Goal: Book appointment/travel/reservation

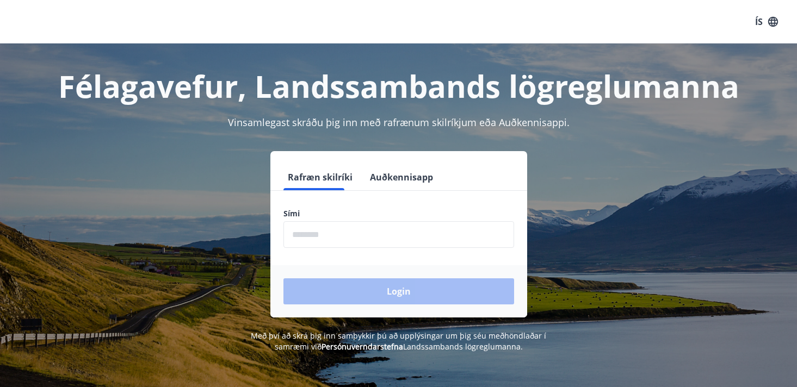
click at [335, 242] on input "phone" at bounding box center [398, 234] width 231 height 27
type input "********"
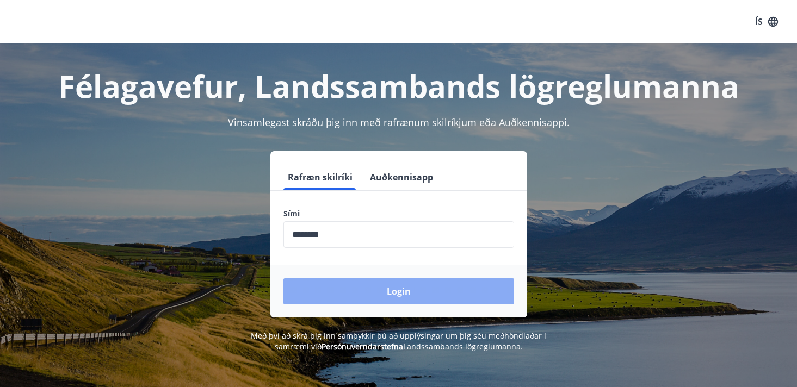
click at [369, 288] on button "Login" at bounding box center [398, 292] width 231 height 26
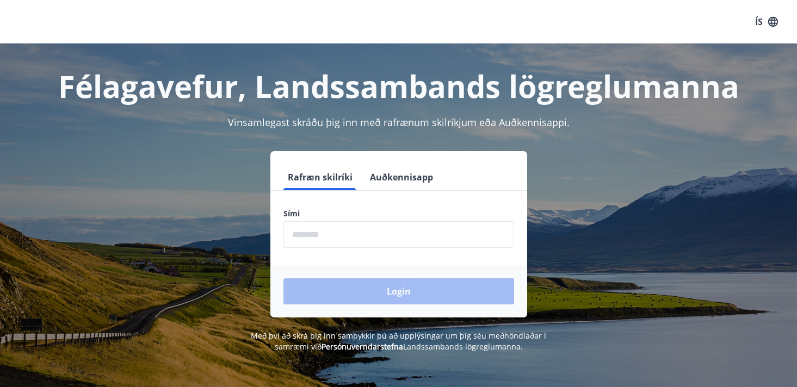
click at [345, 229] on input "phone" at bounding box center [398, 234] width 231 height 27
type input "********"
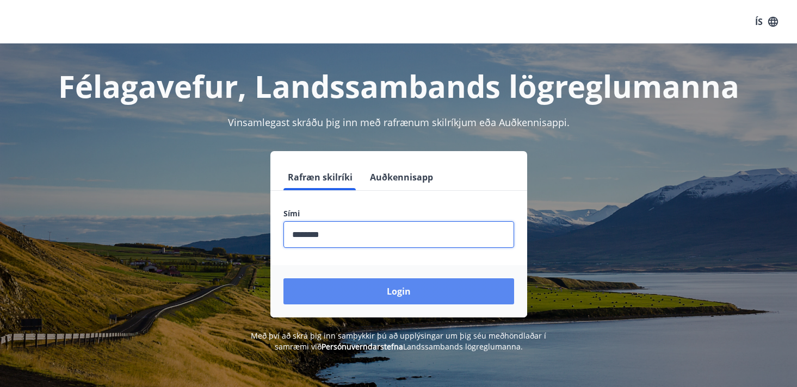
click at [368, 283] on button "Login" at bounding box center [398, 292] width 231 height 26
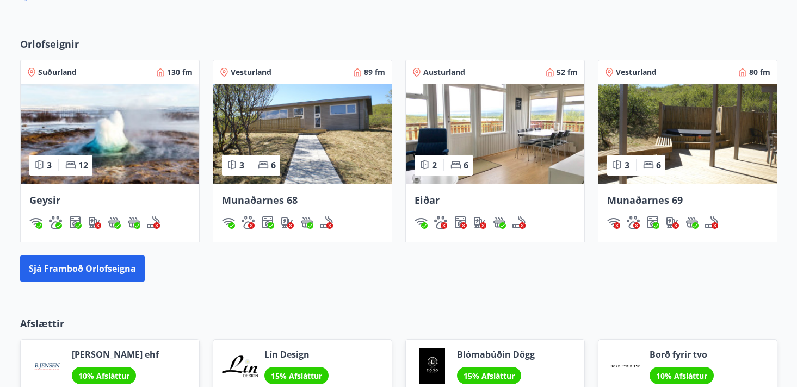
scroll to position [763, 0]
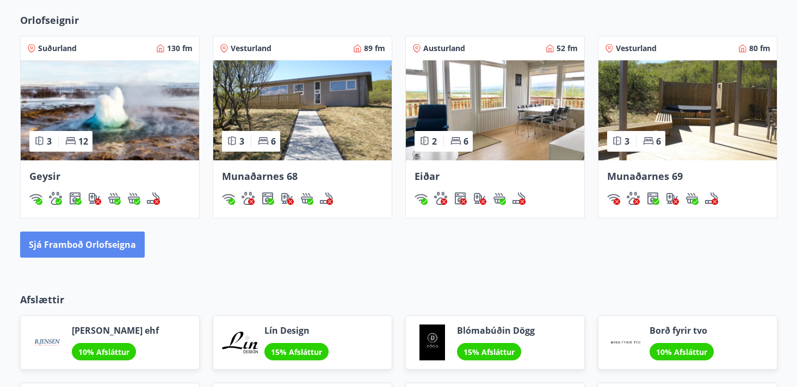
click at [106, 252] on button "Sjá framboð orlofseigna" at bounding box center [82, 245] width 125 height 26
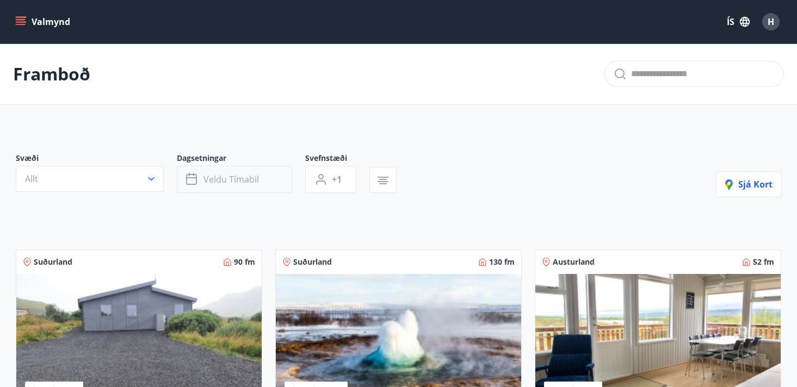
click at [219, 167] on button "Veldu tímabil" at bounding box center [234, 179] width 115 height 27
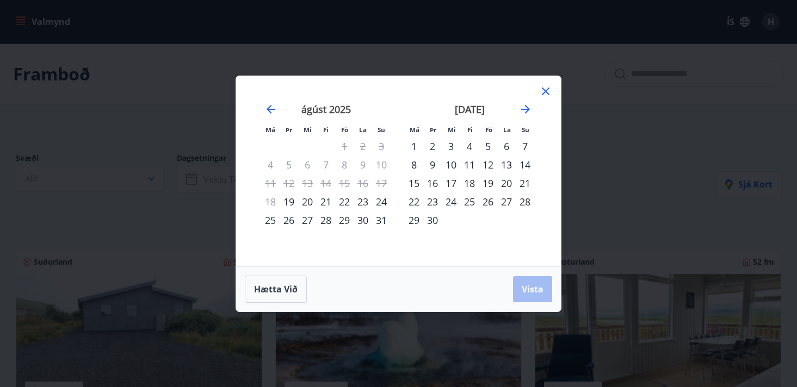
click at [312, 218] on div "27" at bounding box center [307, 220] width 19 height 19
click at [348, 219] on div "29" at bounding box center [344, 220] width 19 height 19
click at [531, 292] on span "Vista" at bounding box center [533, 289] width 22 height 12
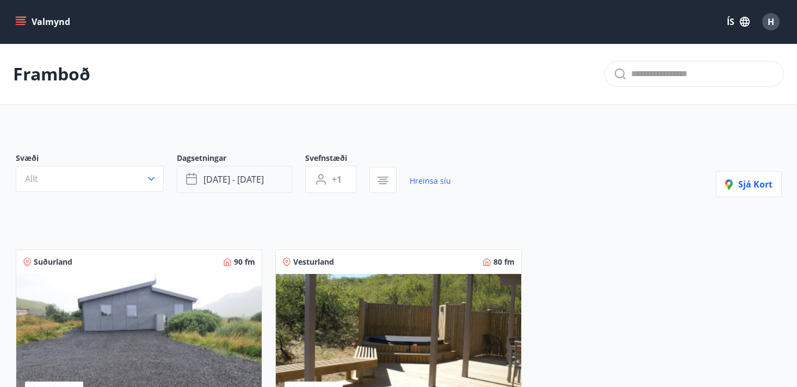
click at [235, 182] on span "ágú 27 - ágú 29" at bounding box center [234, 180] width 60 height 12
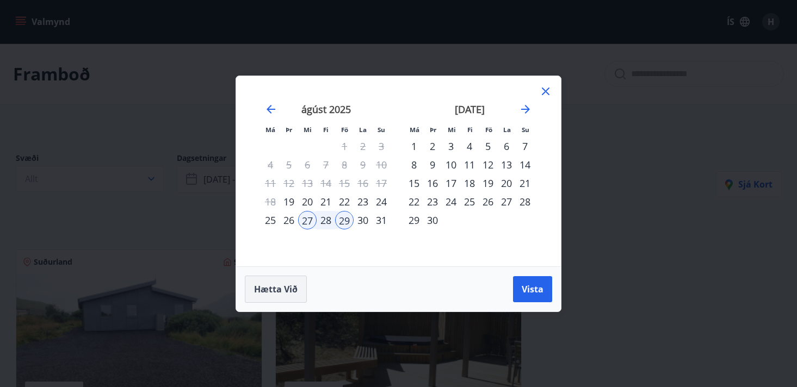
click at [273, 291] on span "Hætta við" at bounding box center [276, 289] width 44 height 12
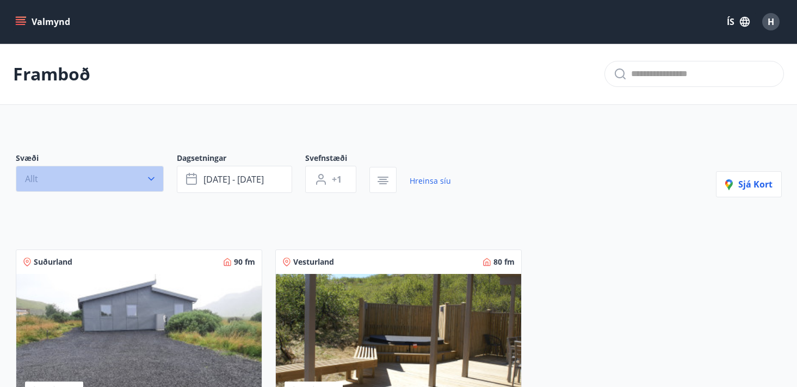
click at [129, 183] on button "Allt" at bounding box center [90, 179] width 148 height 26
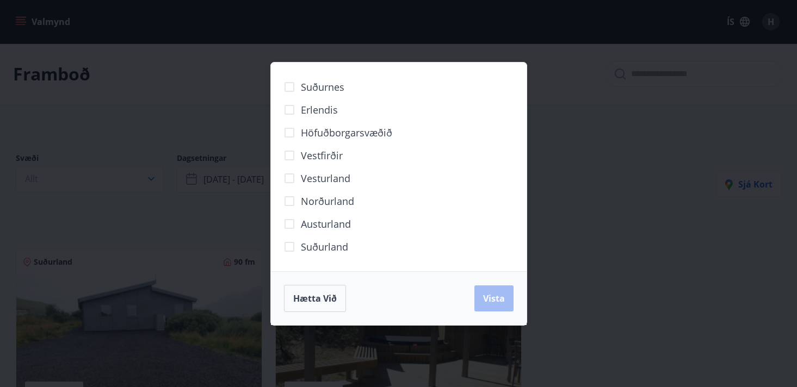
click at [336, 200] on span "Norðurland" at bounding box center [327, 201] width 53 height 14
click at [493, 298] on span "Vista" at bounding box center [494, 299] width 22 height 12
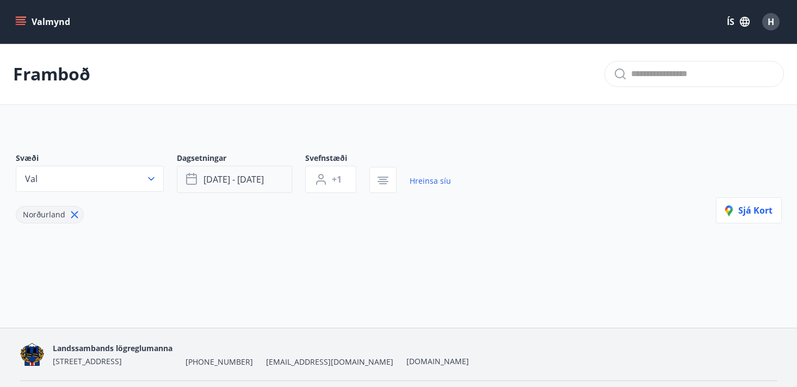
click at [243, 177] on span "ágú 27 - ágú 29" at bounding box center [234, 180] width 60 height 12
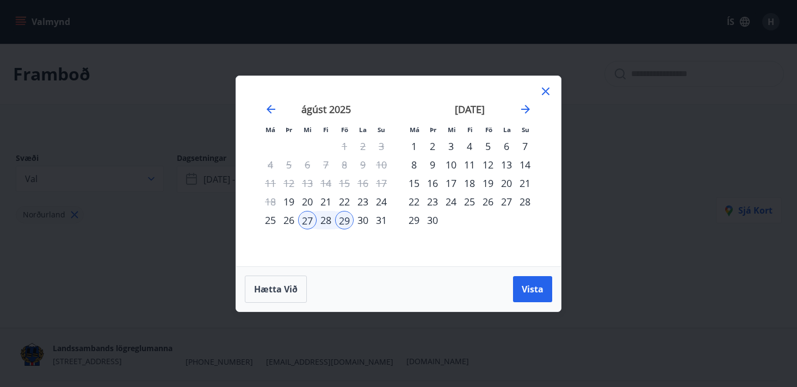
click at [308, 217] on div "27" at bounding box center [307, 220] width 19 height 19
click at [279, 297] on button "Hætta við" at bounding box center [276, 289] width 62 height 27
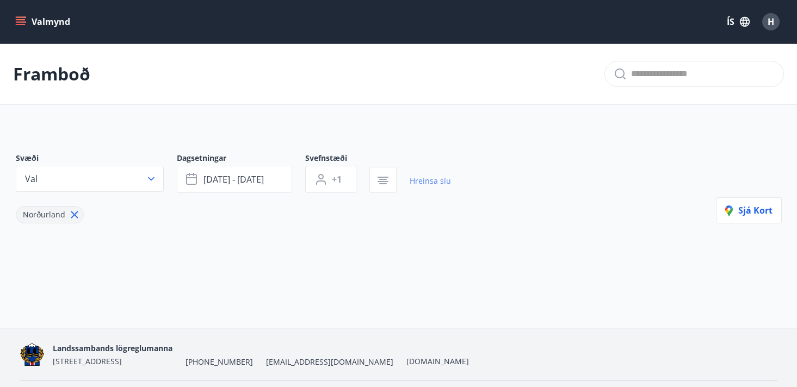
click at [422, 183] on link "Hreinsa síu" at bounding box center [430, 181] width 41 height 24
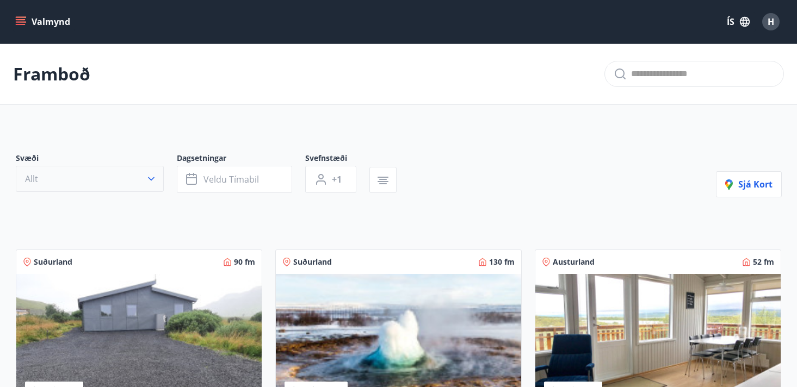
click at [108, 173] on button "Allt" at bounding box center [90, 179] width 148 height 26
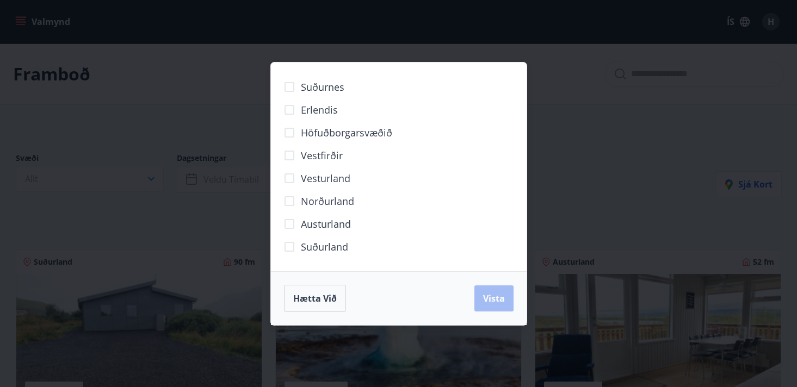
click at [331, 208] on span "Norðurland" at bounding box center [327, 201] width 53 height 14
click at [492, 299] on span "Vista" at bounding box center [494, 299] width 22 height 12
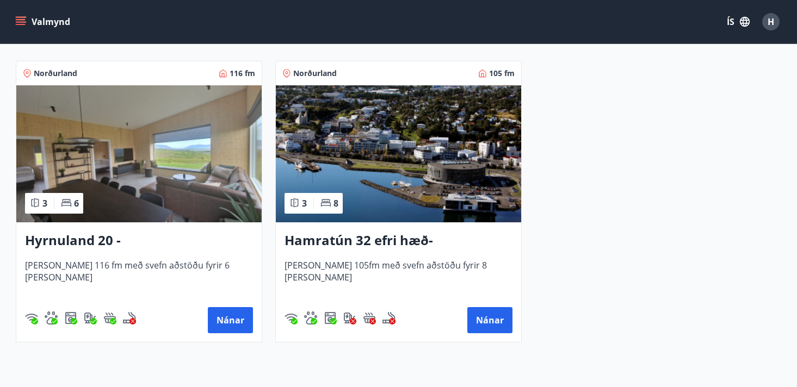
scroll to position [219, 0]
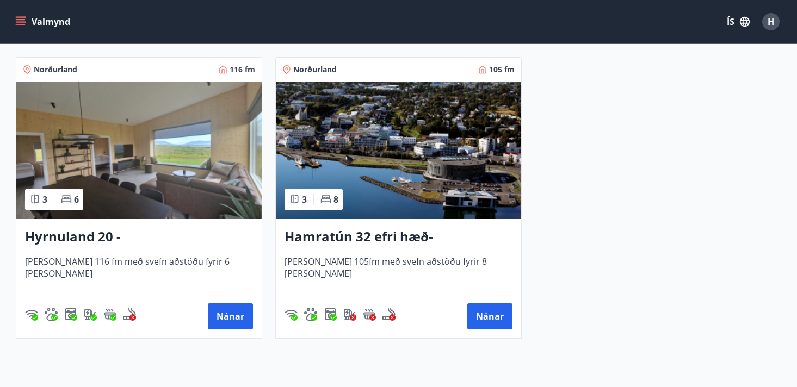
click at [166, 177] on img at bounding box center [138, 150] width 245 height 137
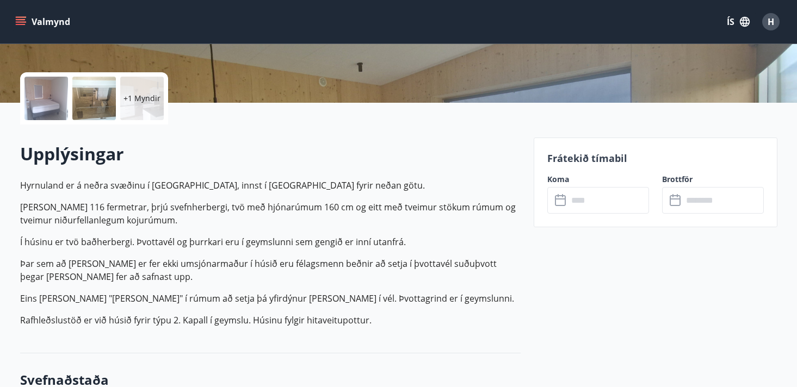
scroll to position [216, 0]
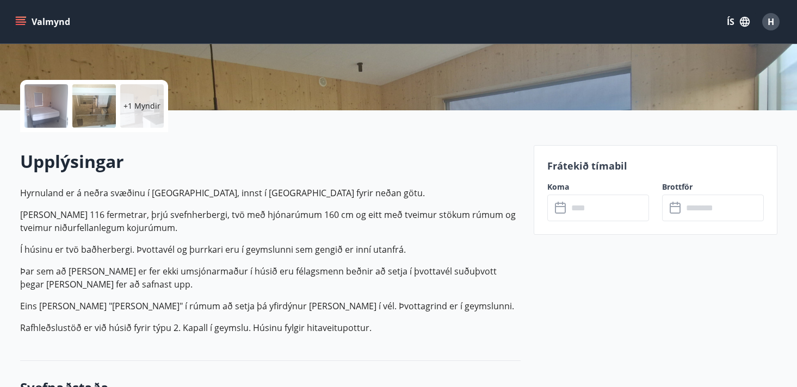
click at [584, 221] on div "Frátekið tímabil Koma ​ ​ Brottför ​ ​" at bounding box center [656, 190] width 244 height 90
click at [596, 215] on input "text" at bounding box center [608, 208] width 81 height 27
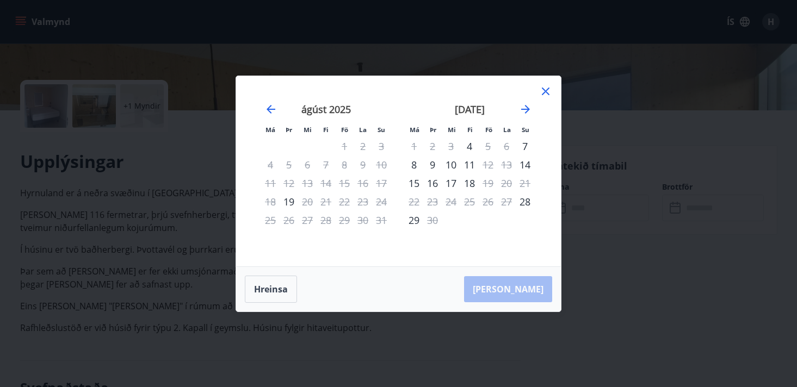
click at [546, 94] on icon at bounding box center [545, 91] width 13 height 13
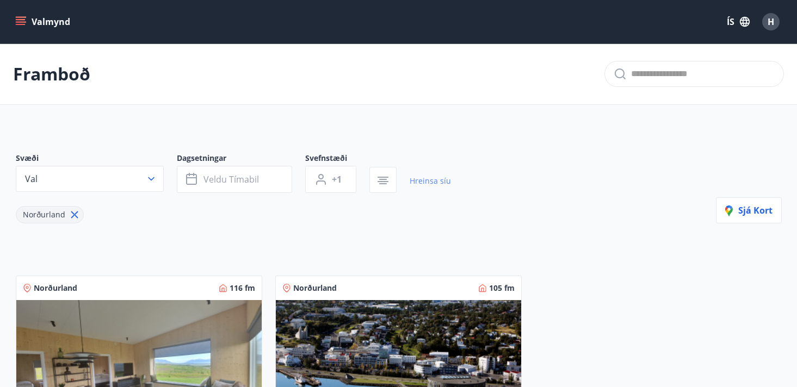
click at [426, 187] on link "Hreinsa síu" at bounding box center [430, 181] width 41 height 24
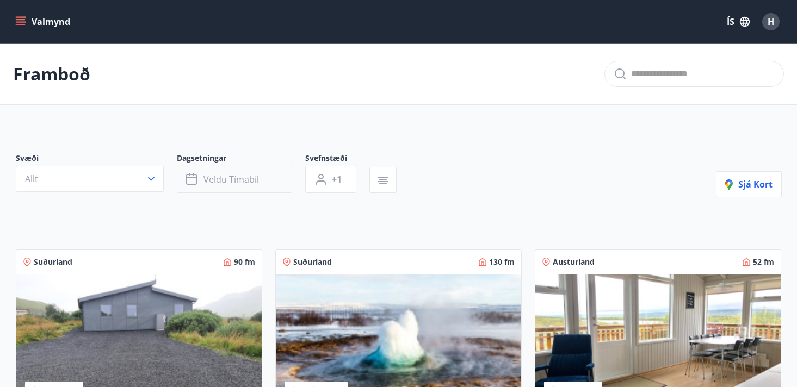
click at [266, 178] on button "Veldu tímabil" at bounding box center [234, 179] width 115 height 27
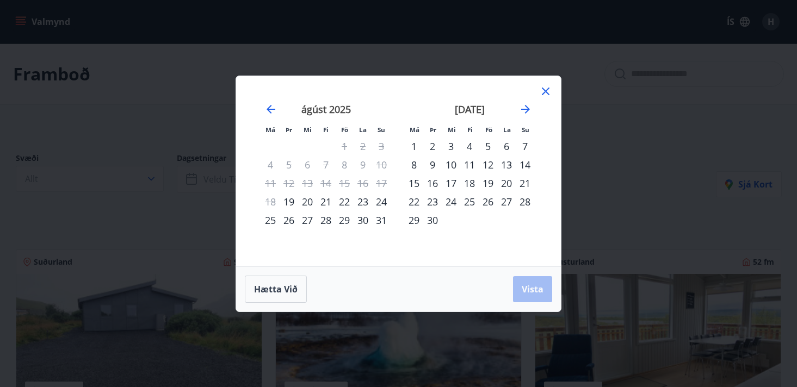
click at [453, 181] on div "17" at bounding box center [451, 183] width 19 height 19
click at [525, 184] on div "21" at bounding box center [525, 183] width 19 height 19
click at [533, 292] on span "Vista" at bounding box center [533, 289] width 22 height 12
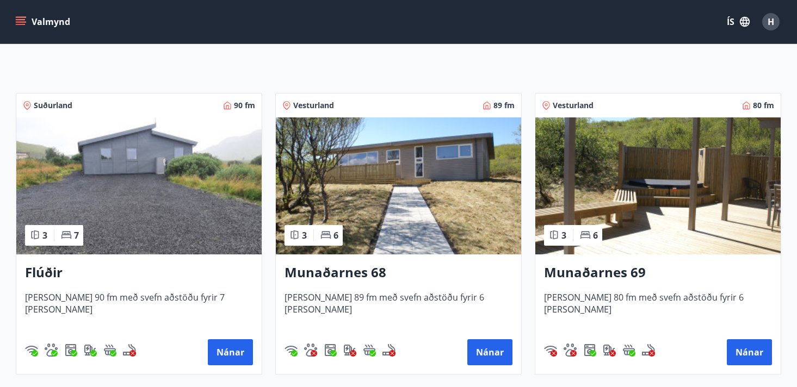
scroll to position [159, 0]
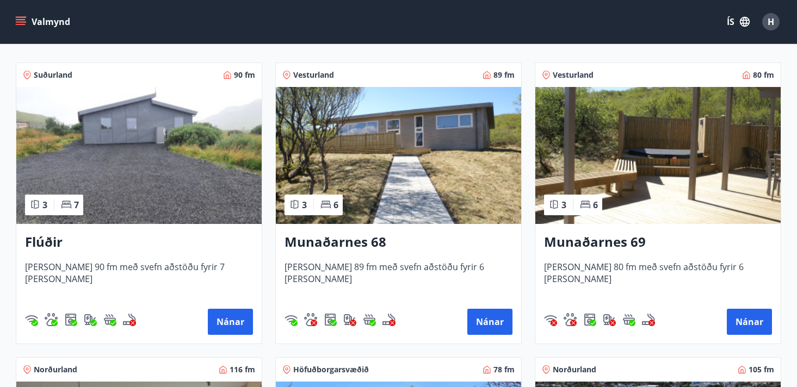
click at [408, 145] on img at bounding box center [398, 155] width 245 height 137
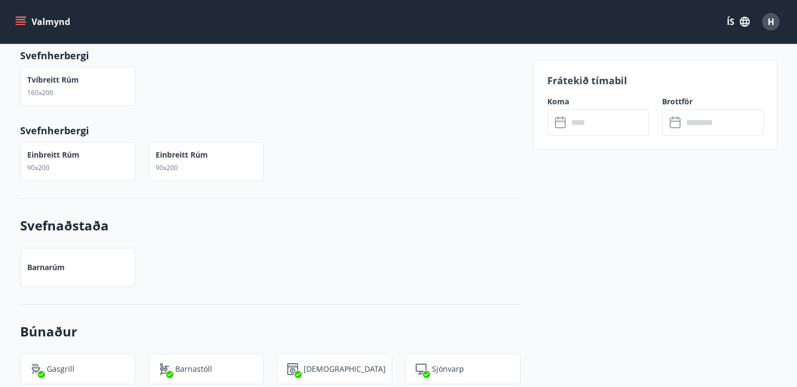
scroll to position [831, 0]
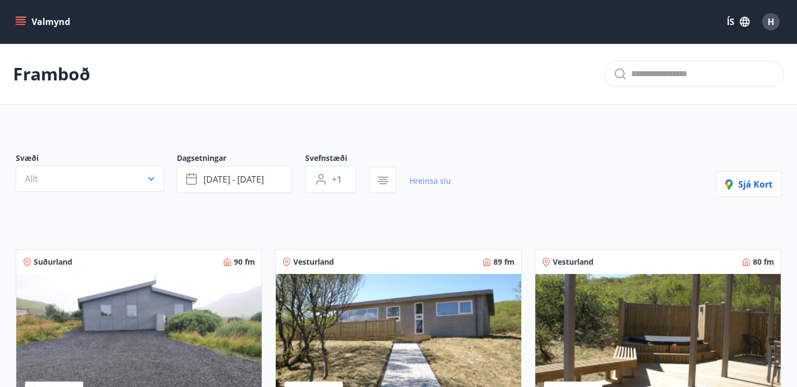
click at [424, 182] on link "Hreinsa síu" at bounding box center [430, 181] width 41 height 24
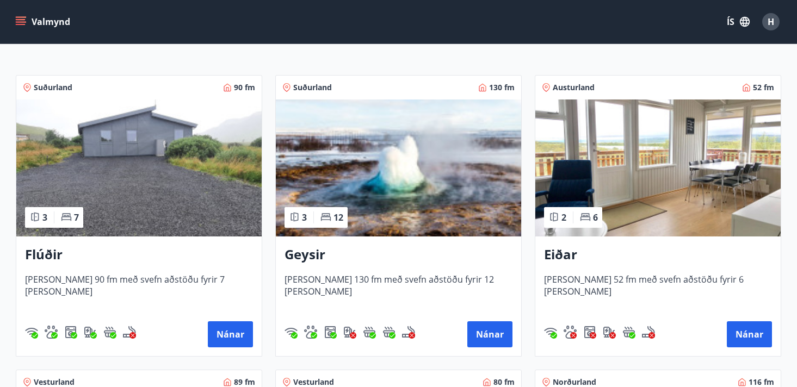
scroll to position [208, 0]
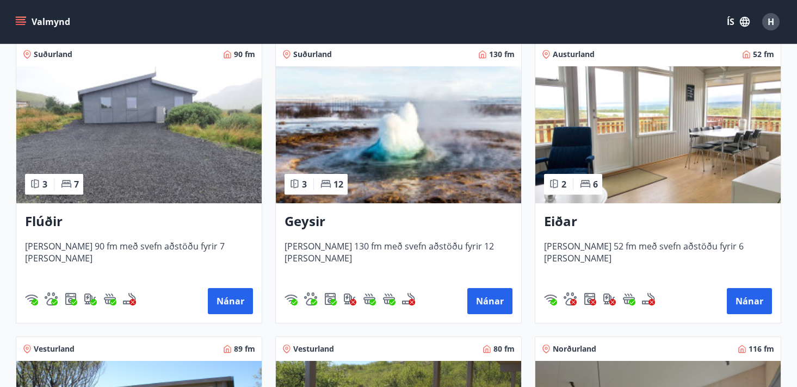
click at [683, 181] on img at bounding box center [657, 134] width 245 height 137
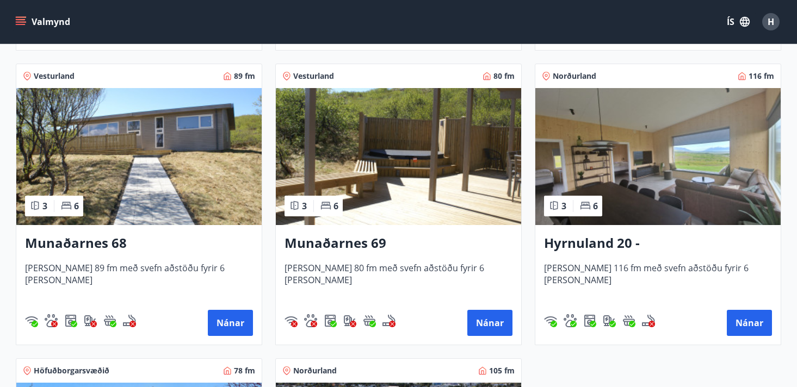
scroll to position [482, 0]
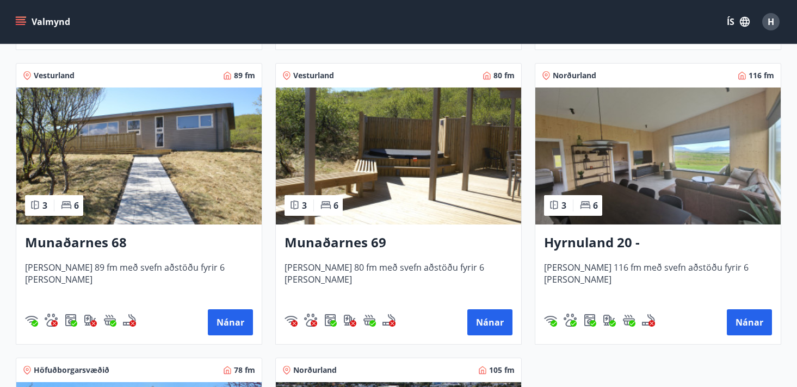
click at [380, 187] on img at bounding box center [398, 156] width 245 height 137
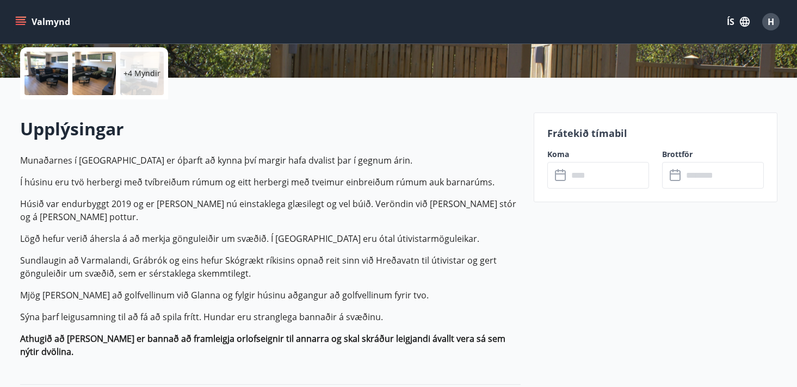
scroll to position [249, 0]
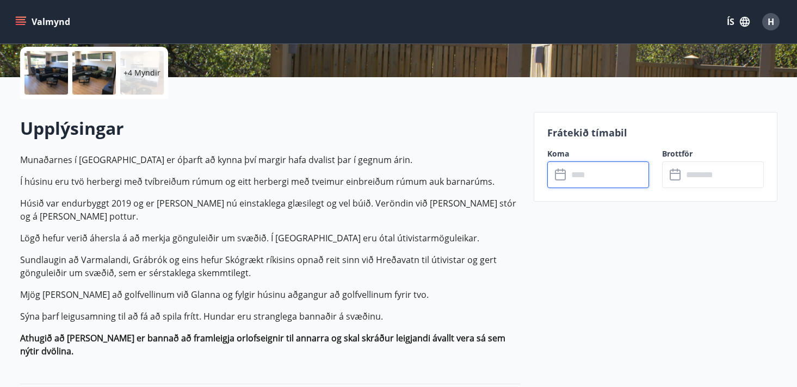
click at [595, 174] on input "text" at bounding box center [608, 175] width 81 height 27
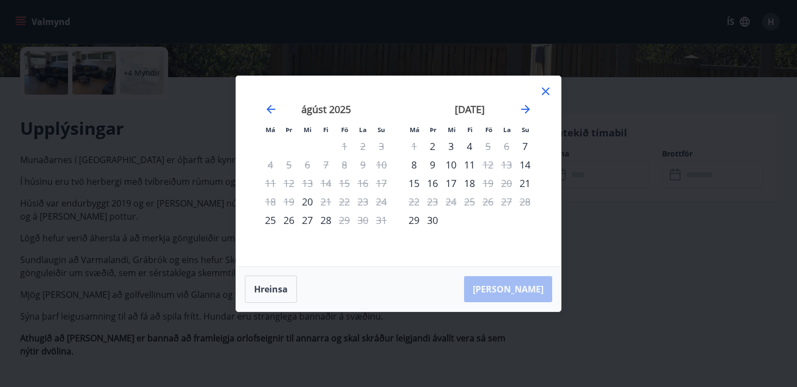
click at [545, 93] on icon at bounding box center [546, 92] width 8 height 8
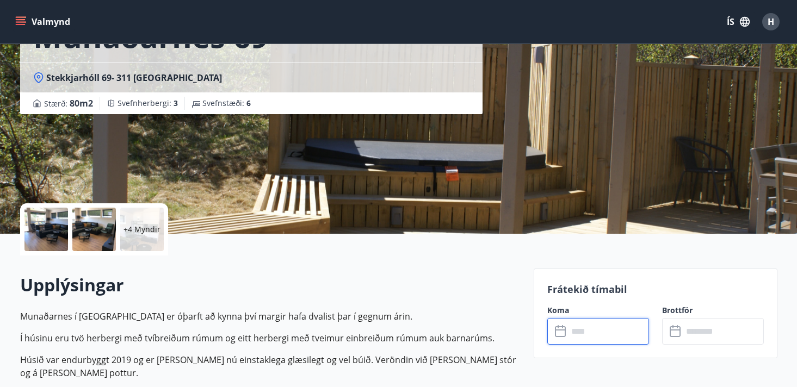
scroll to position [0, 0]
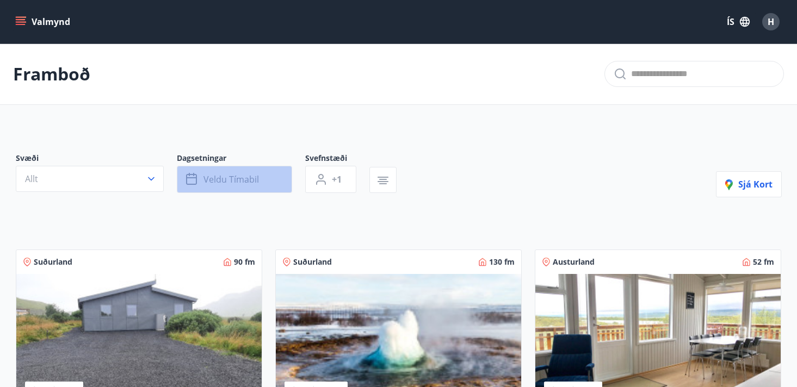
click at [218, 181] on span "Veldu tímabil" at bounding box center [232, 180] width 56 height 12
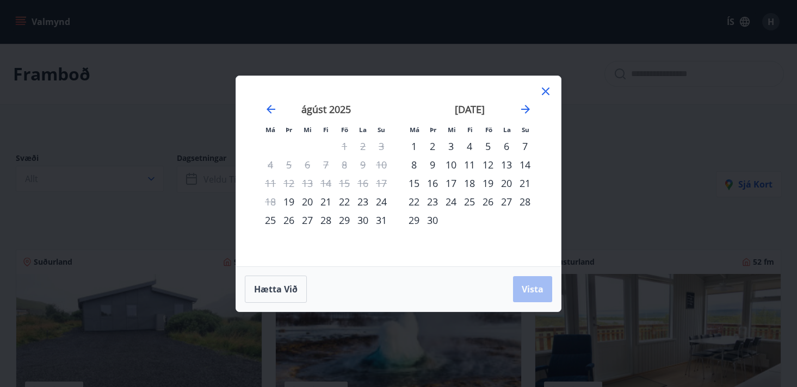
click at [453, 184] on div "17" at bounding box center [451, 183] width 19 height 19
click at [507, 178] on div "20" at bounding box center [506, 183] width 19 height 19
click at [531, 288] on span "Vista" at bounding box center [533, 289] width 22 height 12
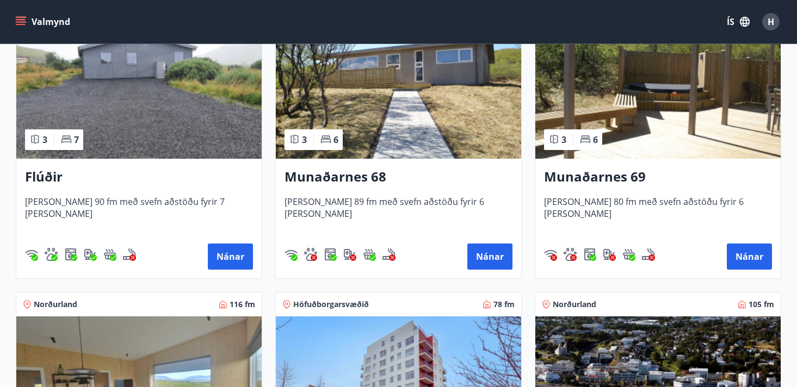
scroll to position [250, 0]
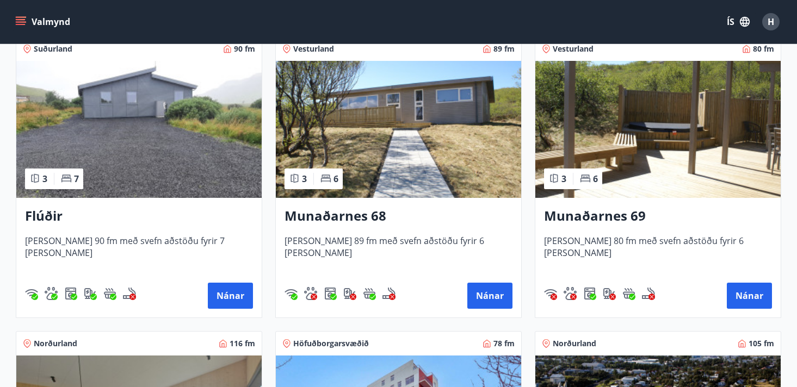
click at [155, 180] on img at bounding box center [138, 129] width 245 height 137
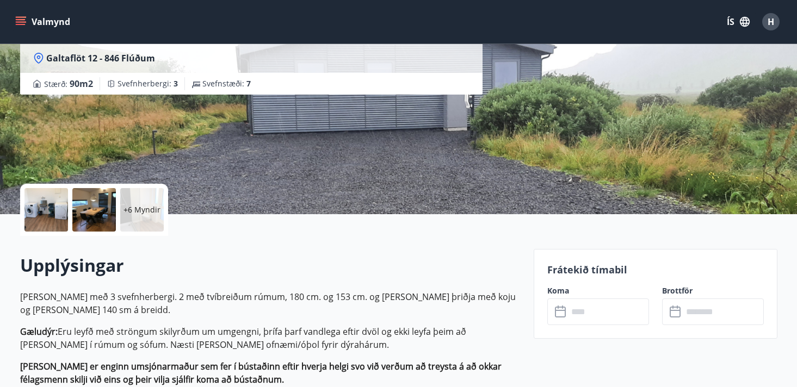
scroll to position [113, 0]
click at [146, 220] on div "+6 Myndir" at bounding box center [142, 210] width 44 height 44
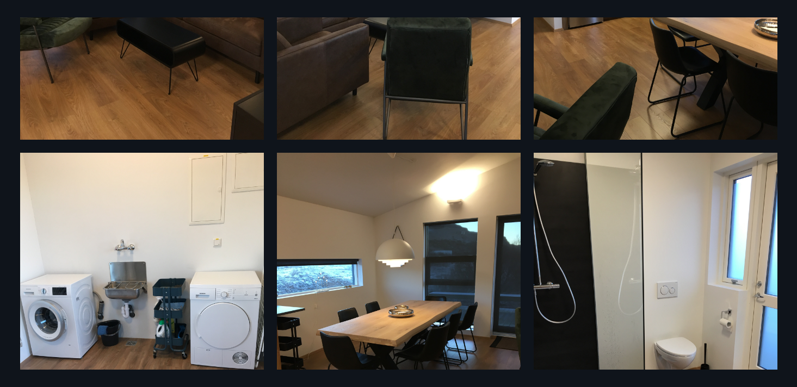
scroll to position [0, 0]
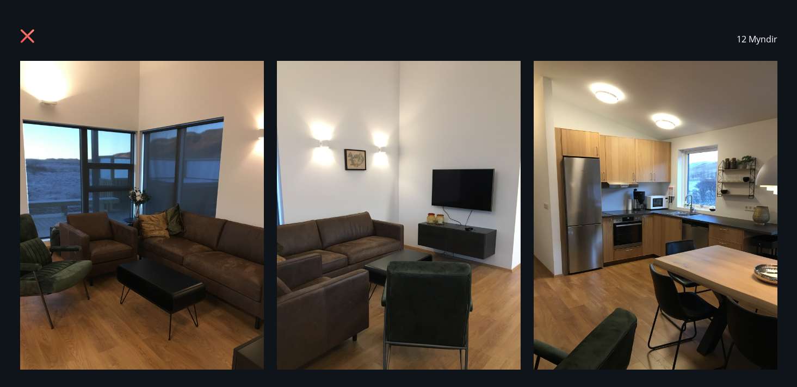
click at [30, 39] on icon at bounding box center [27, 36] width 14 height 14
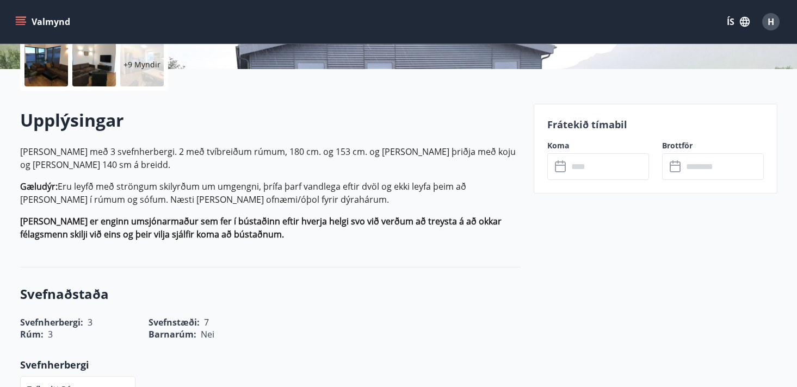
scroll to position [269, 0]
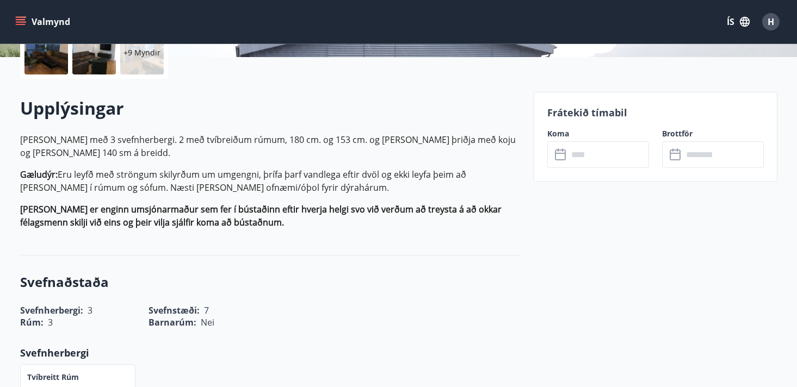
click at [593, 156] on input "text" at bounding box center [608, 154] width 81 height 27
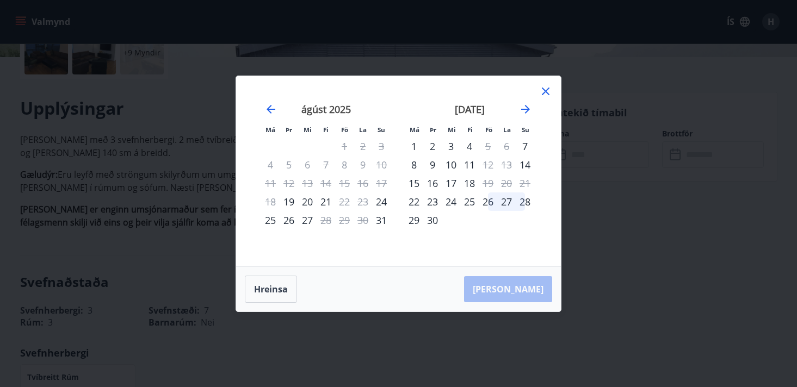
click at [452, 183] on div "17" at bounding box center [451, 183] width 19 height 19
click at [525, 182] on div "21" at bounding box center [525, 183] width 19 height 19
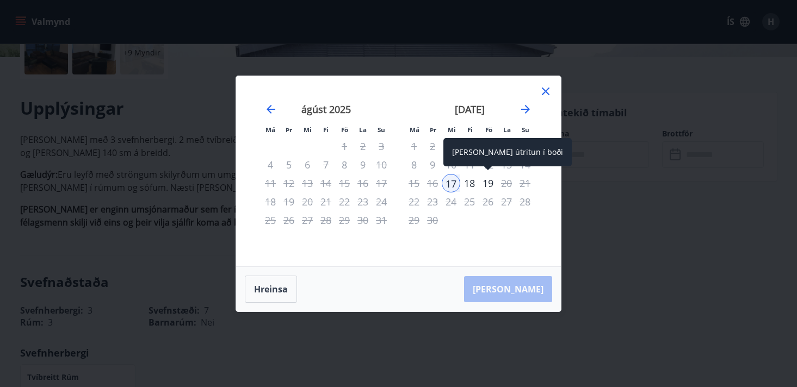
click at [492, 183] on div "19" at bounding box center [488, 183] width 19 height 19
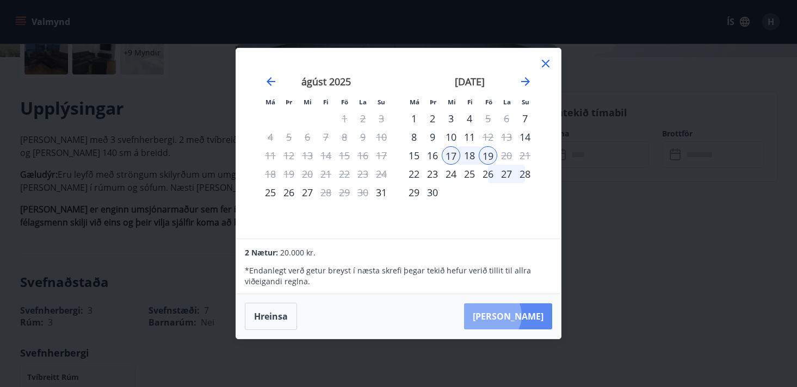
click at [522, 316] on button "Taka Frá" at bounding box center [508, 317] width 88 height 26
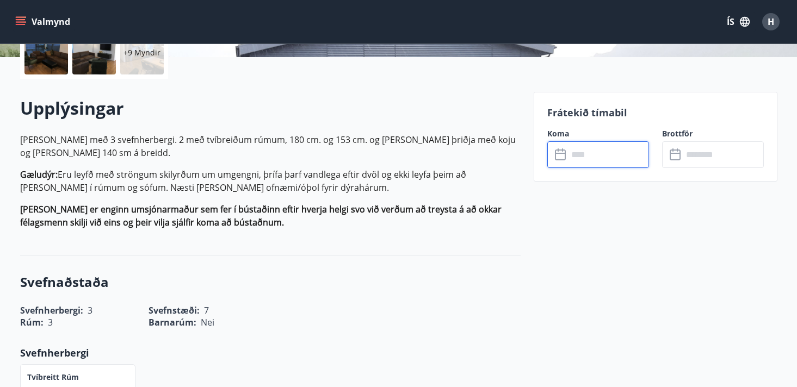
type input "******"
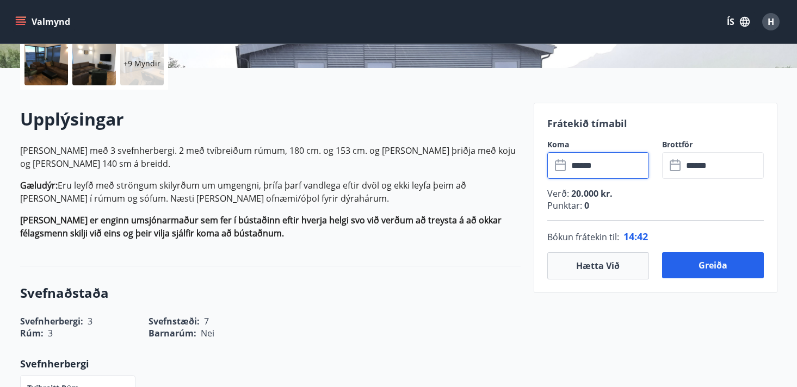
scroll to position [0, 0]
